Goal: Transaction & Acquisition: Obtain resource

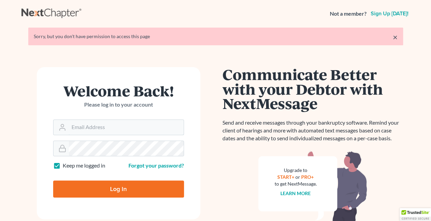
type input "[PERSON_NAME][EMAIL_ADDRESS][DOMAIN_NAME]"
click at [111, 187] on input "Log In" at bounding box center [118, 189] width 131 height 17
type input "Thinking..."
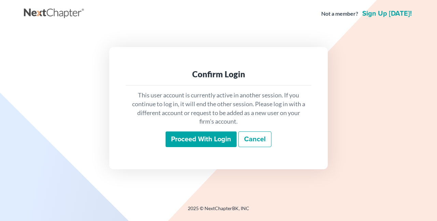
click at [212, 139] on input "Proceed with login" at bounding box center [200, 140] width 71 height 16
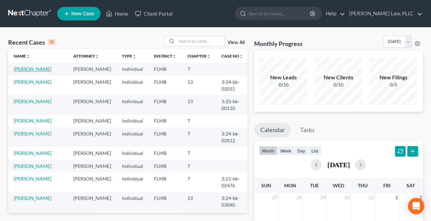
click at [32, 70] on link "[PERSON_NAME]" at bounding box center [33, 69] width 38 height 6
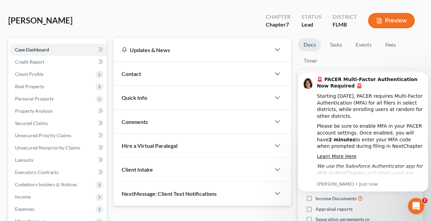
scroll to position [22, 0]
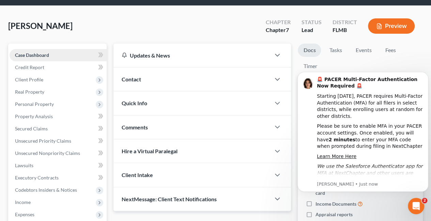
click at [37, 57] on span "Case Dashboard" at bounding box center [32, 55] width 34 height 6
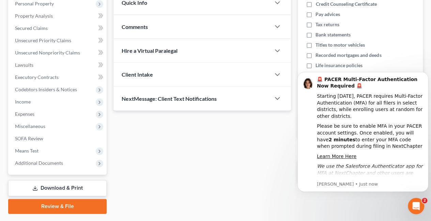
scroll to position [140, 0]
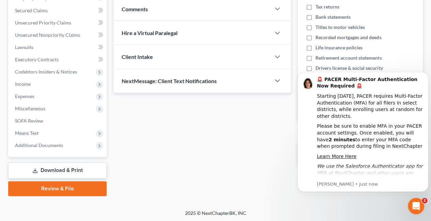
drag, startPoint x: 434, startPoint y: 64, endPoint x: 124, endPoint y: 76, distance: 309.5
click at [69, 170] on link "Download & Print" at bounding box center [57, 171] width 99 height 16
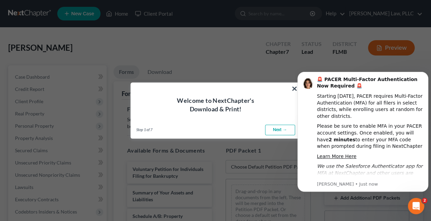
click at [284, 130] on link "Next →" at bounding box center [280, 130] width 30 height 11
select select "0"
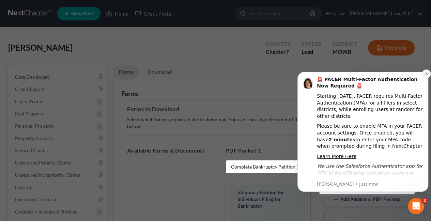
click at [427, 75] on icon "Dismiss notification" at bounding box center [427, 74] width 4 height 4
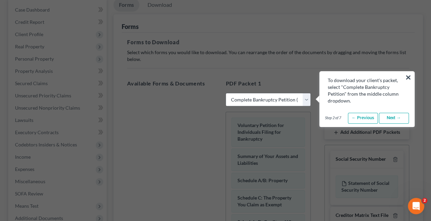
scroll to position [70, 0]
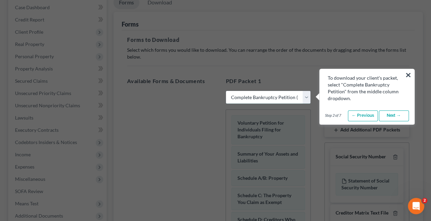
click at [268, 99] on select "Choose Default Petition PDF Packet Complete Bankruptcy Petition (all forms and …" at bounding box center [268, 98] width 85 height 14
click at [226, 91] on select "Choose Default Petition PDF Packet Complete Bankruptcy Petition (all forms and …" at bounding box center [268, 98] width 85 height 14
click at [410, 75] on button "×" at bounding box center [409, 75] width 6 height 11
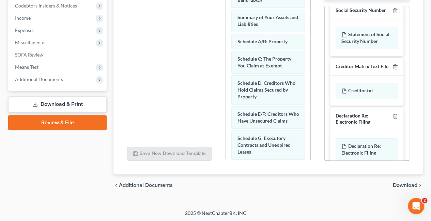
scroll to position [41, 0]
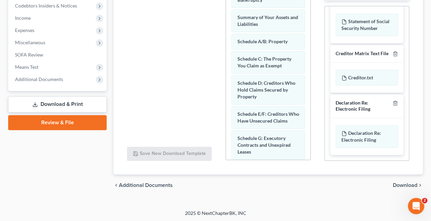
click at [416, 183] on span "Download" at bounding box center [405, 185] width 25 height 5
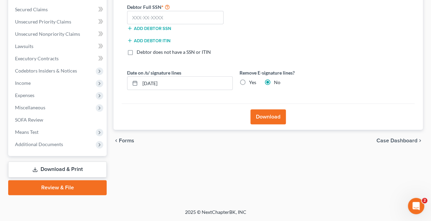
scroll to position [140, 0]
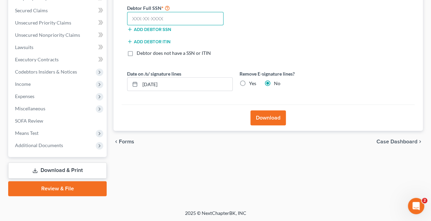
click at [176, 19] on input "text" at bounding box center [175, 19] width 97 height 14
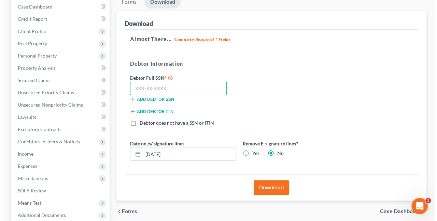
scroll to position [72, 0]
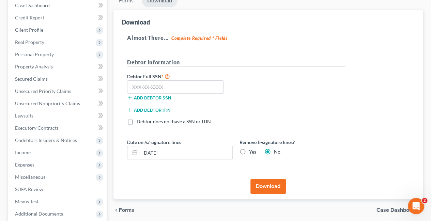
click at [137, 122] on label "Debtor does not have a SSN or ITIN" at bounding box center [174, 121] width 74 height 7
click at [139, 122] on input "Debtor does not have a SSN or ITIN" at bounding box center [141, 120] width 4 height 4
checkbox input "true"
click at [249, 152] on label "Yes" at bounding box center [252, 152] width 7 height 7
click at [252, 152] on input "Yes" at bounding box center [254, 151] width 4 height 4
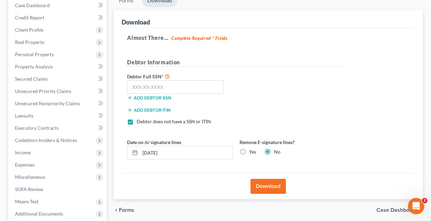
radio input "true"
radio input "false"
click at [271, 185] on button "Download" at bounding box center [268, 186] width 35 height 15
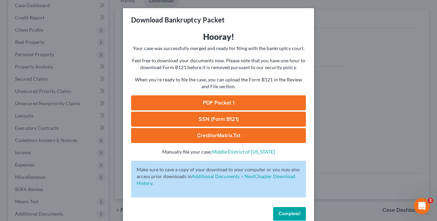
click at [246, 101] on link "PDF Packet 1" at bounding box center [218, 102] width 175 height 15
click at [240, 124] on link "SSN (Form B121)" at bounding box center [218, 119] width 175 height 15
click at [376, 103] on div "Download Bankruptcy Packet Hooray! Your case was successfully merged and ready …" at bounding box center [218, 110] width 437 height 221
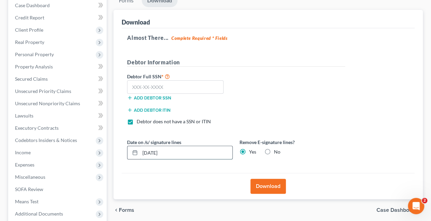
click at [175, 150] on input "08/15/2025" at bounding box center [186, 152] width 92 height 13
type input "0"
click at [271, 185] on button "Download" at bounding box center [268, 186] width 35 height 15
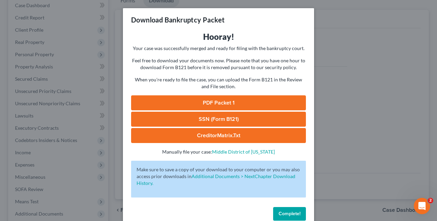
click at [222, 101] on link "PDF Packet 1" at bounding box center [218, 102] width 175 height 15
